Goal: Task Accomplishment & Management: Manage account settings

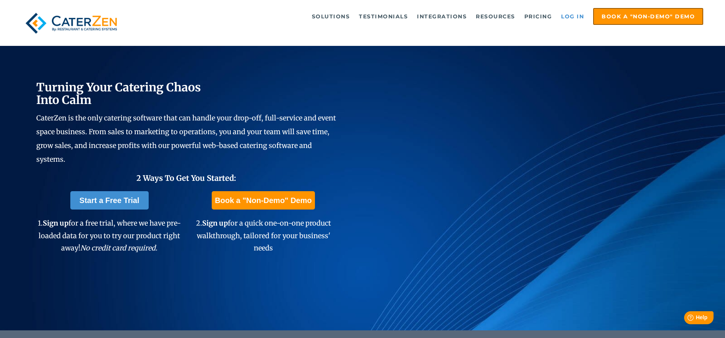
click at [564, 16] on link "Log in" at bounding box center [573, 16] width 31 height 15
click at [572, 21] on link "Log in" at bounding box center [573, 16] width 31 height 15
click at [564, 21] on link "Log in" at bounding box center [573, 16] width 31 height 15
